Goal: Transaction & Acquisition: Purchase product/service

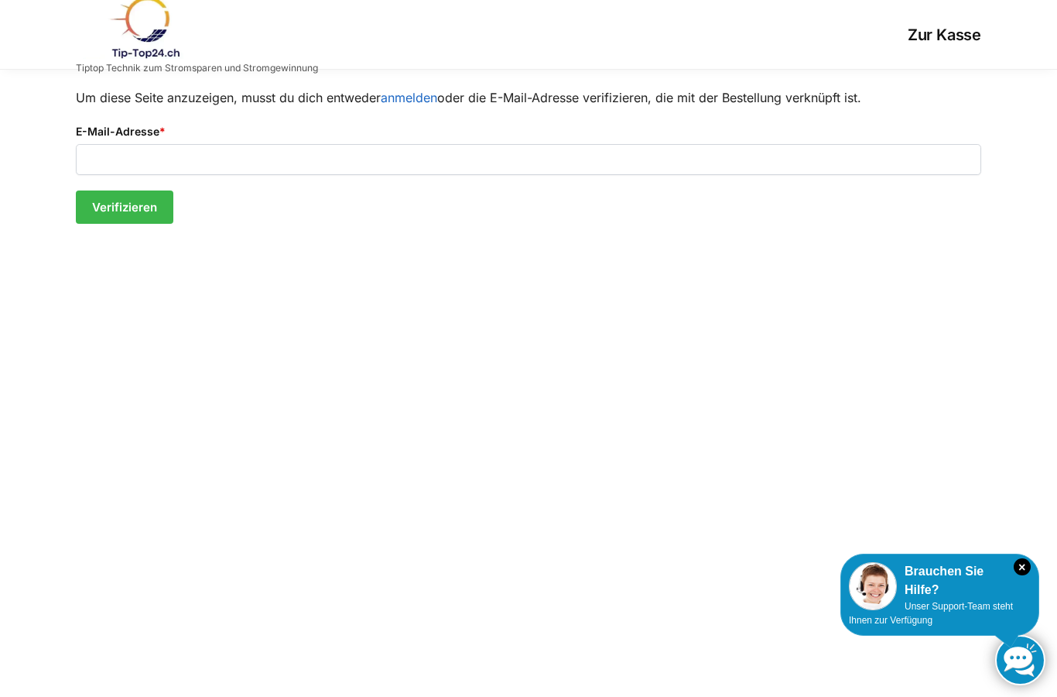
click at [543, 136] on label "E-Mail-Adresse *" at bounding box center [529, 131] width 906 height 17
click at [543, 144] on input "E-Mail-Adresse *" at bounding box center [529, 159] width 906 height 31
type input "**********"
click at [122, 194] on button "Verifizieren" at bounding box center [125, 207] width 98 height 34
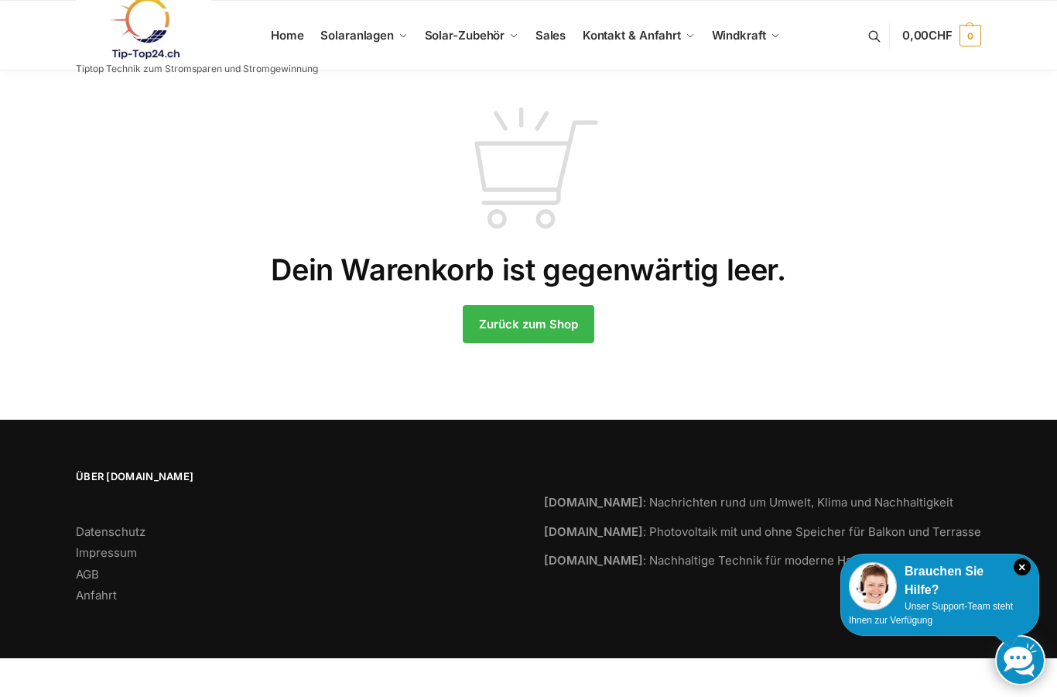
click at [279, 27] on link at bounding box center [197, 28] width 242 height 63
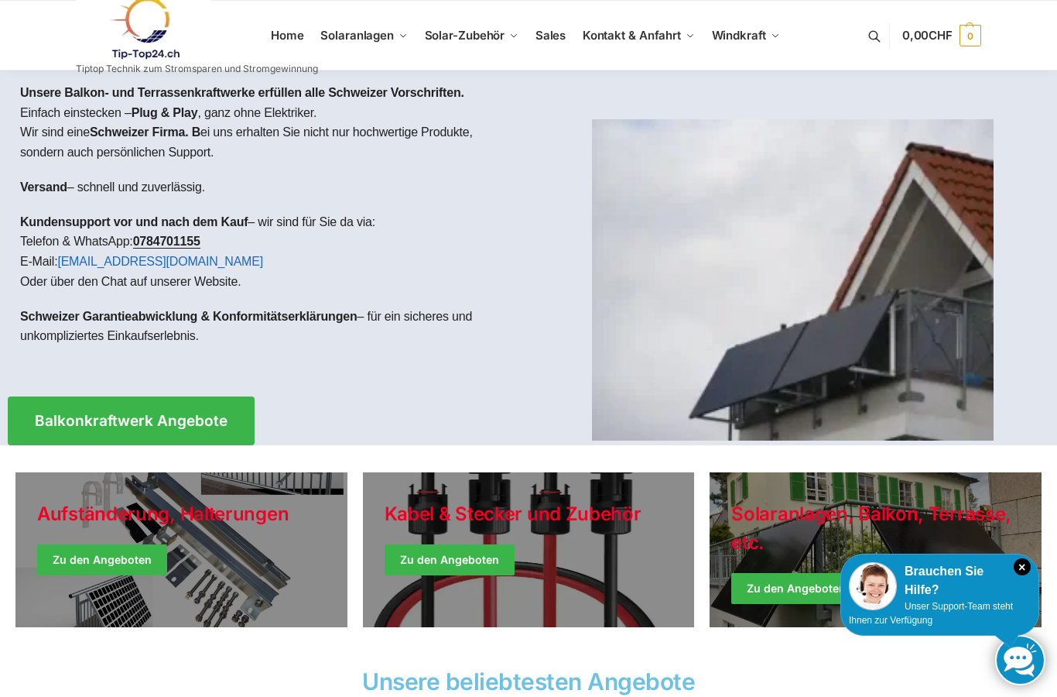
click at [410, 92] on span "Balkonkraftwerke" at bounding box center [373, 91] width 71 height 11
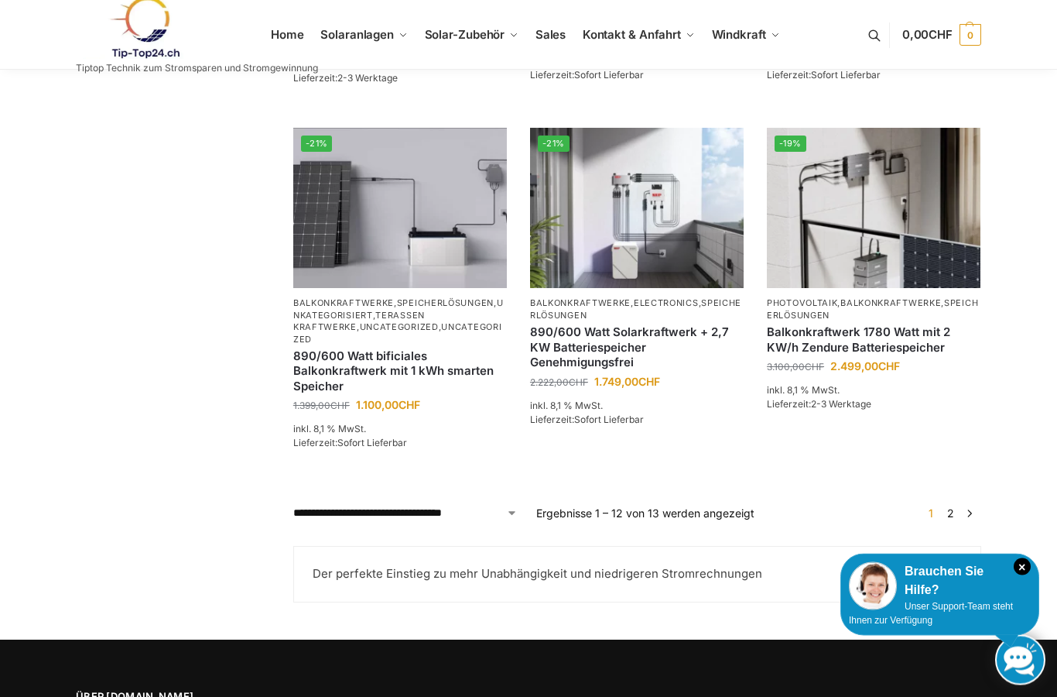
scroll to position [1258, 0]
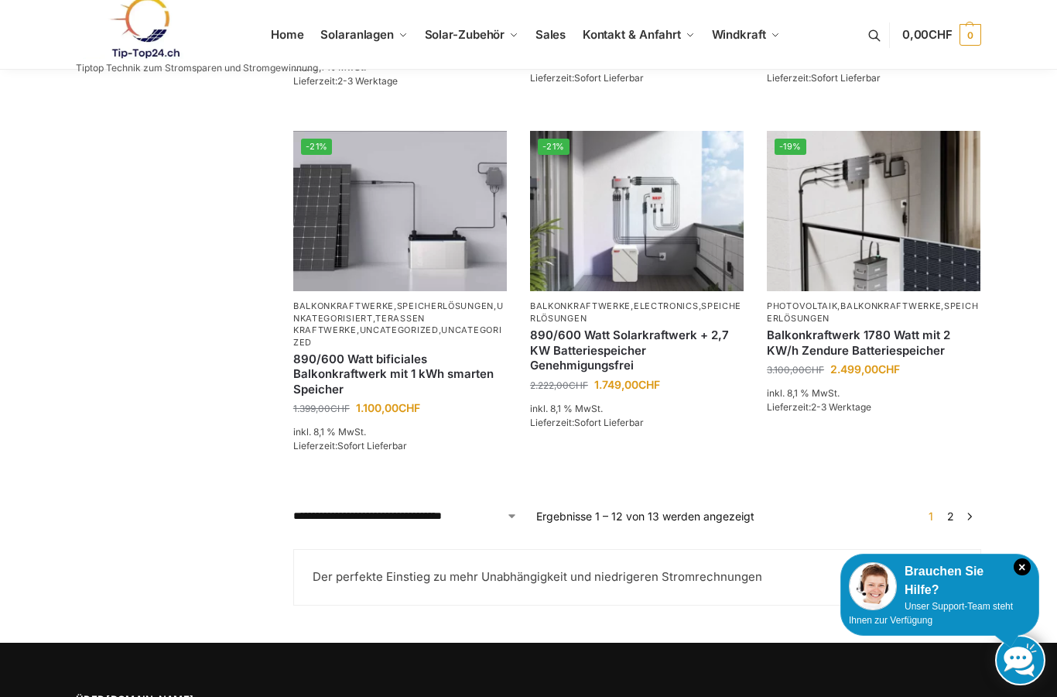
click at [438, 222] on img at bounding box center [400, 211] width 214 height 160
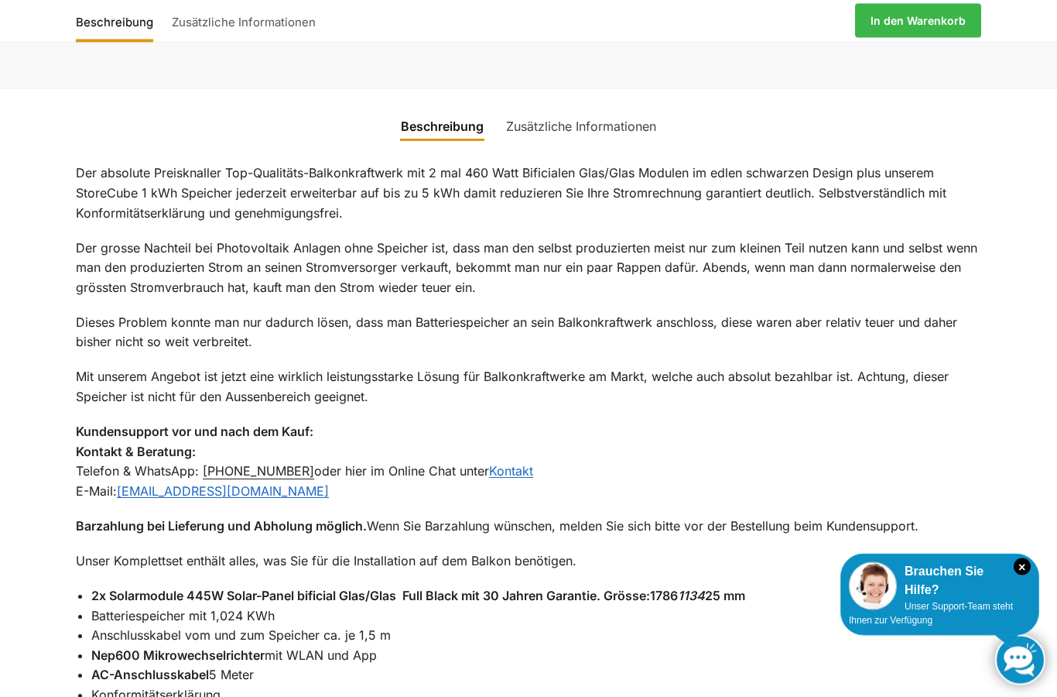
scroll to position [1025, 0]
click at [1054, 653] on div "Beschreibung Zusätzliche Informationen Der absolute Preisknaller Top-Qualitäts-…" at bounding box center [528, 466] width 1057 height 759
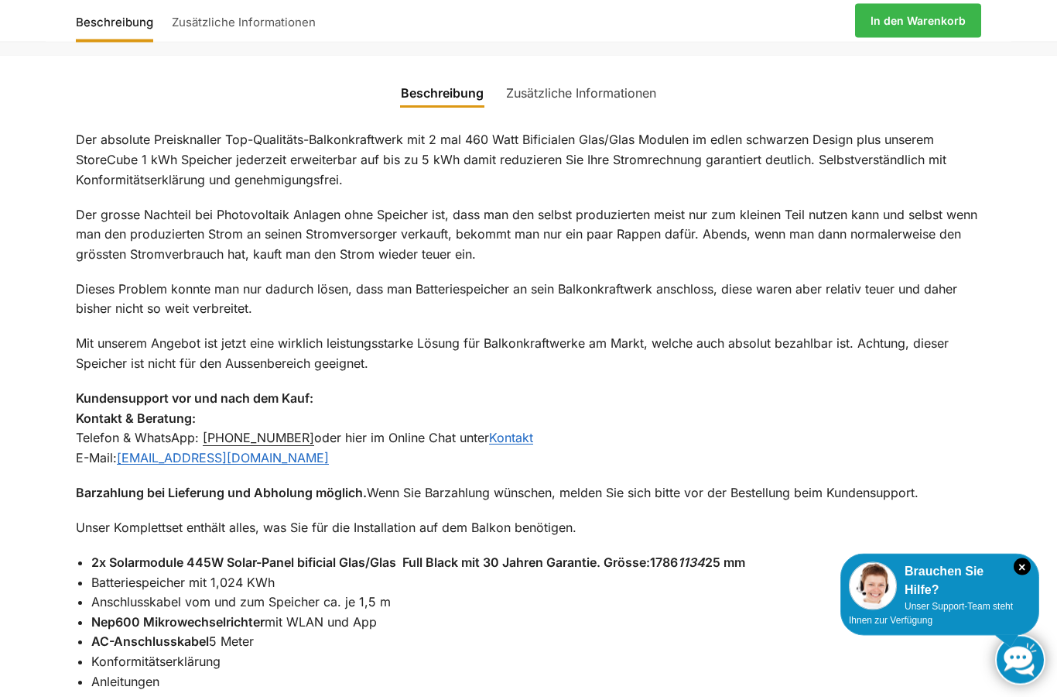
scroll to position [1057, 0]
click at [10, 55] on div "Beschreibung Zusätzliche Informationen Der absolute Preisknaller Top-Qualitäts-…" at bounding box center [528, 434] width 1057 height 759
